Goal: Check status

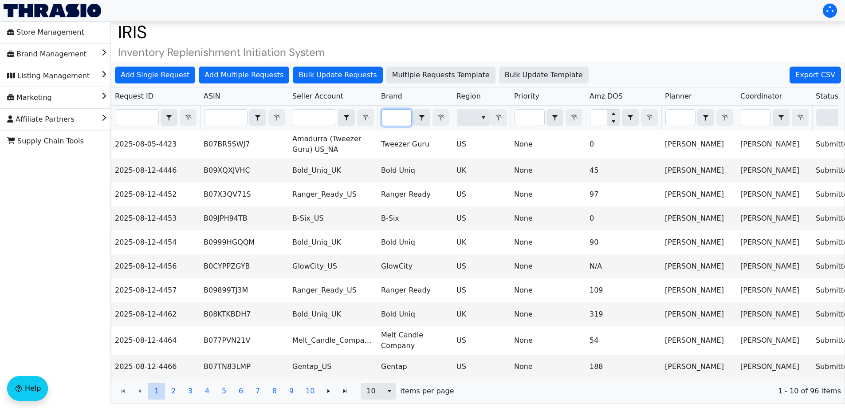
click at [396, 119] on input "Filter" at bounding box center [396, 118] width 29 height 16
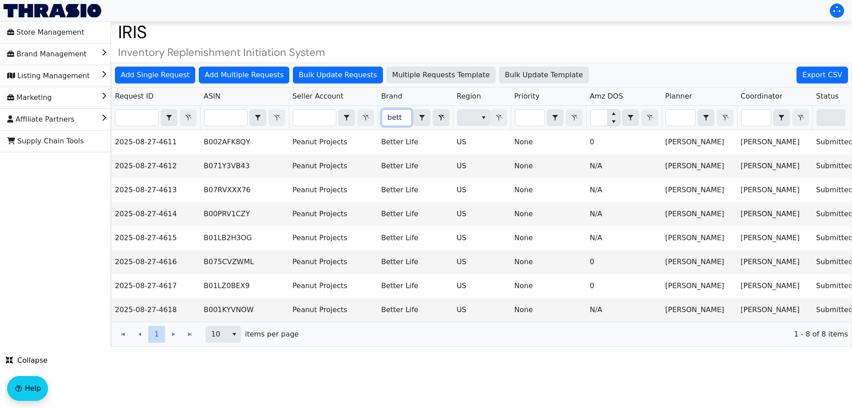
click at [405, 124] on input "bett" at bounding box center [396, 118] width 29 height 16
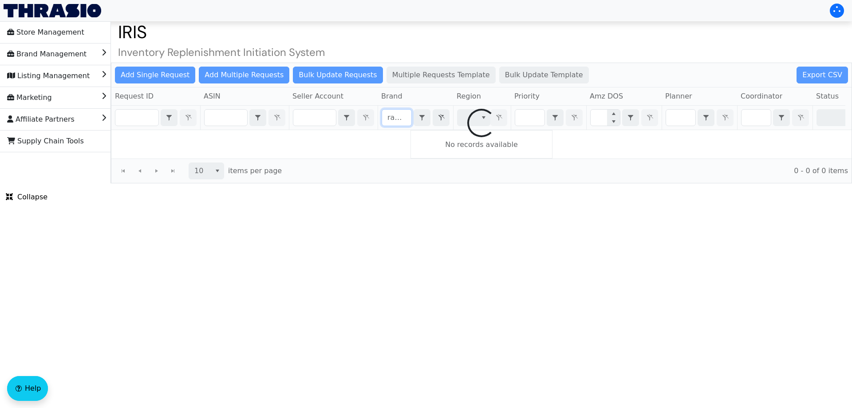
scroll to position [0, 1]
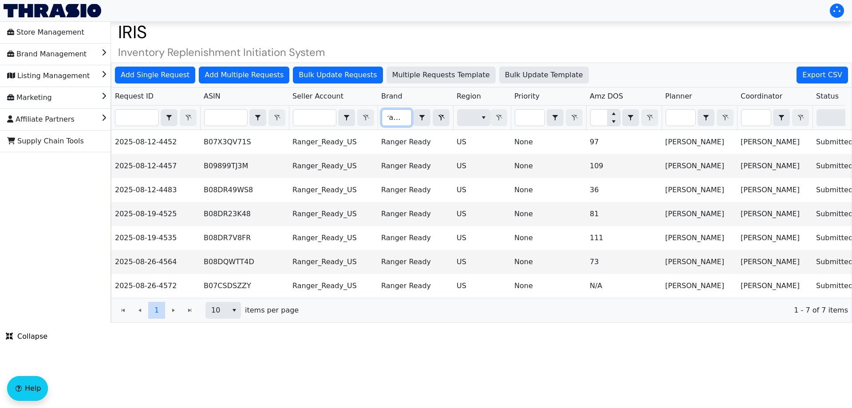
type input "ranger"
